Goal: Transaction & Acquisition: Obtain resource

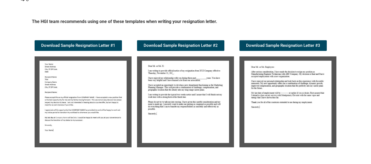
scroll to position [82, 0]
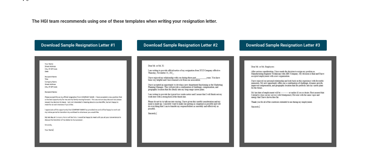
click at [67, 99] on img at bounding box center [83, 101] width 97 height 91
click at [70, 99] on img at bounding box center [83, 101] width 97 height 91
click at [69, 91] on img at bounding box center [83, 101] width 97 height 91
click at [96, 46] on span "Download Sample Resignation Letter #1" at bounding box center [78, 45] width 74 height 4
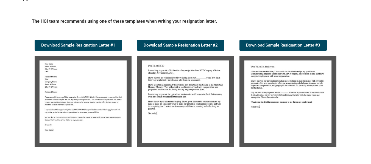
click at [283, 79] on img at bounding box center [287, 101] width 97 height 91
click at [282, 80] on img at bounding box center [287, 101] width 97 height 91
click at [193, 81] on img at bounding box center [185, 101] width 97 height 91
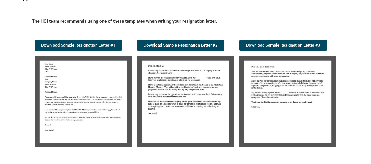
click at [349, 48] on section "The HGI team recommends using one of these templates when writing your resignat…" at bounding box center [185, 84] width 329 height 137
click at [203, 47] on span "Download Sample Resignation Letter #2" at bounding box center [180, 45] width 74 height 4
